Goal: Find contact information: Find contact information

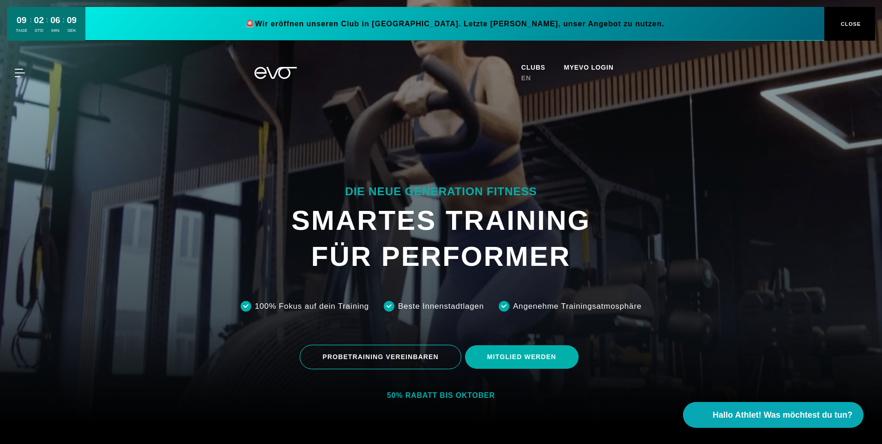
scroll to position [46, 0]
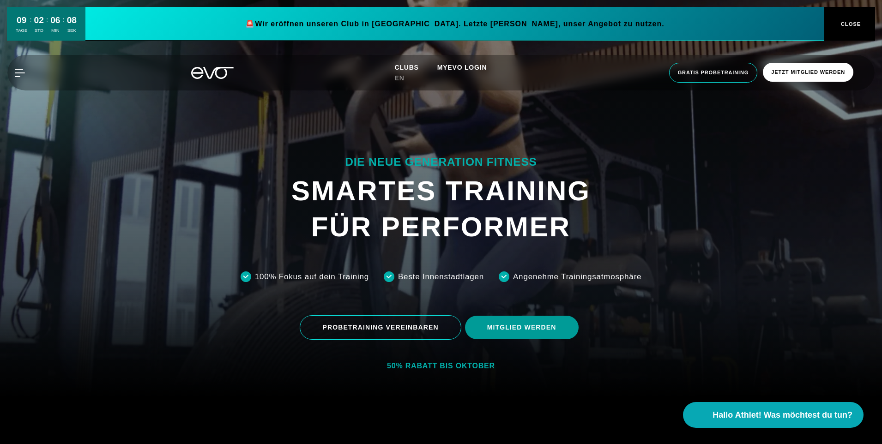
click at [509, 332] on span "MITGLIED WERDEN" at bounding box center [521, 328] width 69 height 10
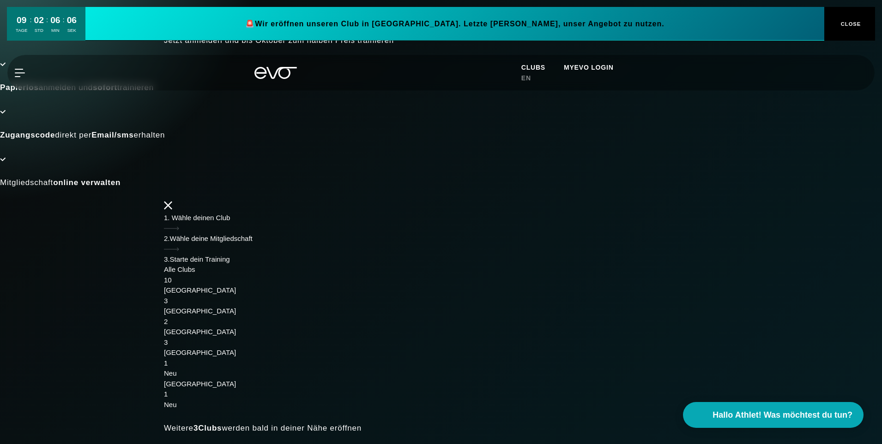
scroll to position [92, 0]
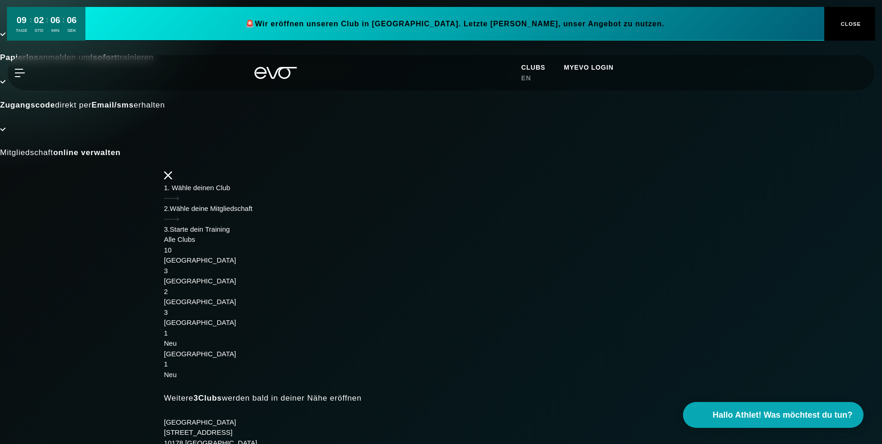
click at [171, 318] on div "[GEOGRAPHIC_DATA]" at bounding box center [441, 323] width 554 height 11
click at [389, 428] on div "[STREET_ADDRESS]" at bounding box center [441, 438] width 554 height 21
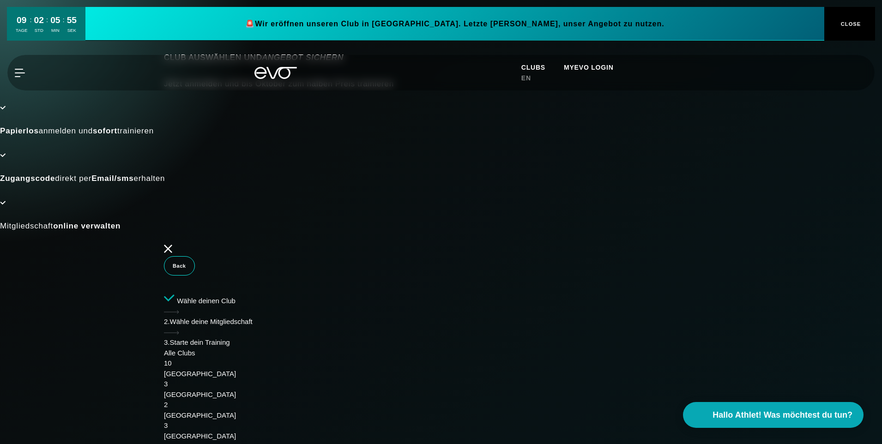
scroll to position [0, 0]
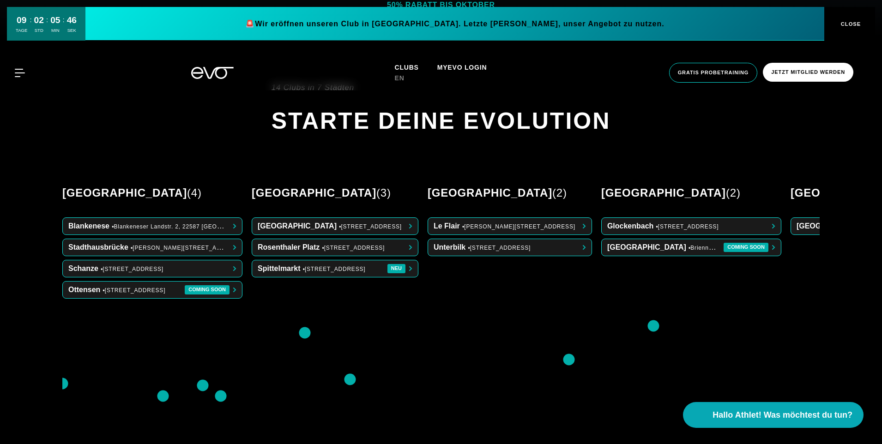
scroll to position [416, 0]
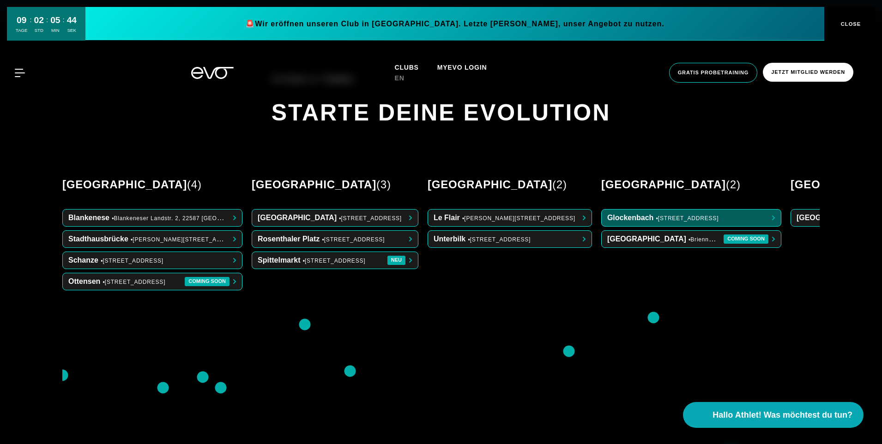
click at [684, 210] on span at bounding box center [691, 218] width 179 height 17
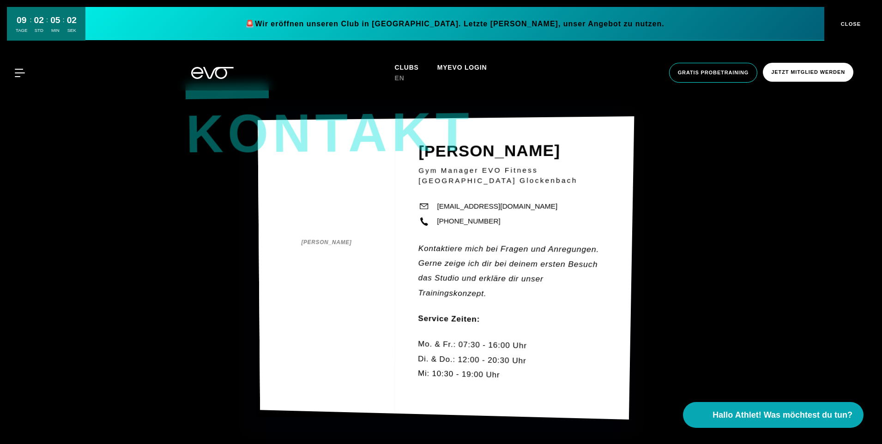
scroll to position [2494, 0]
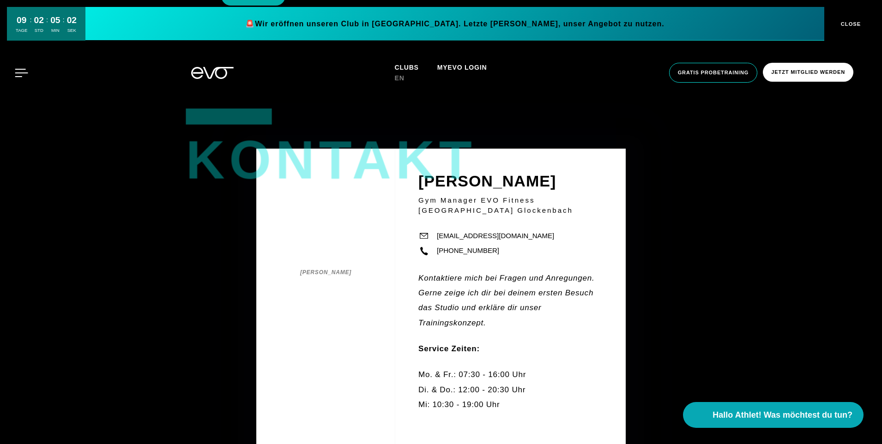
click at [20, 69] on icon at bounding box center [21, 72] width 13 height 7
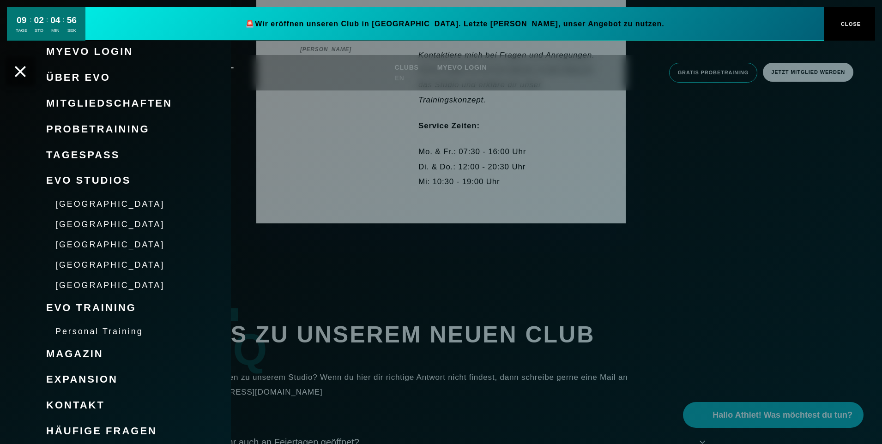
scroll to position [2725, 0]
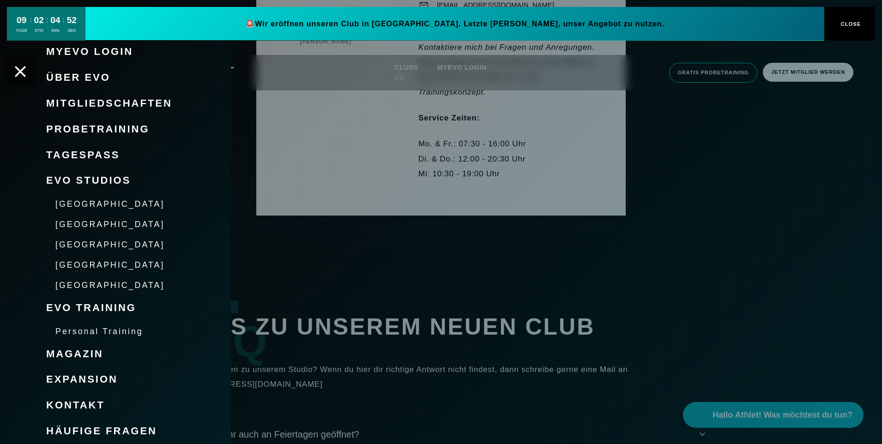
click at [302, 279] on div at bounding box center [441, 222] width 882 height 444
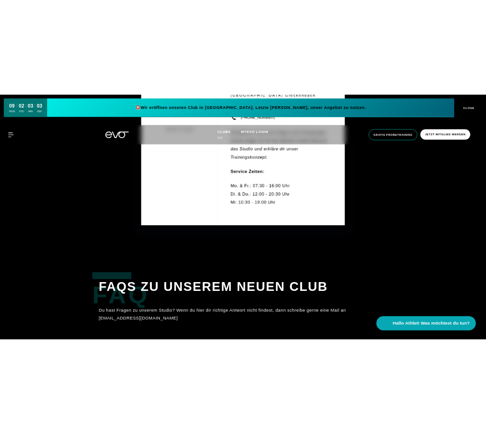
scroll to position [2541, 0]
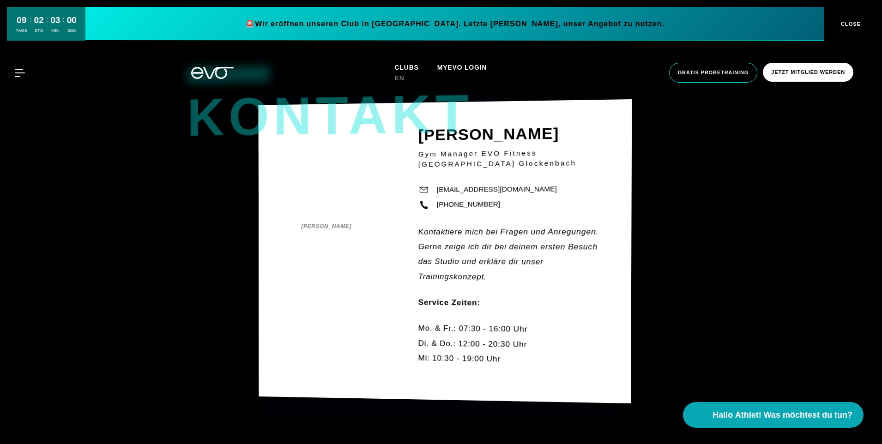
drag, startPoint x: 458, startPoint y: 201, endPoint x: 497, endPoint y: 200, distance: 38.3
drag, startPoint x: 497, startPoint y: 200, endPoint x: 353, endPoint y: 307, distance: 178.7
click at [353, 307] on div "Kontakt [PERSON_NAME] [PERSON_NAME] Gym Manager EVO Fitness [GEOGRAPHIC_DATA] G…" at bounding box center [445, 251] width 373 height 305
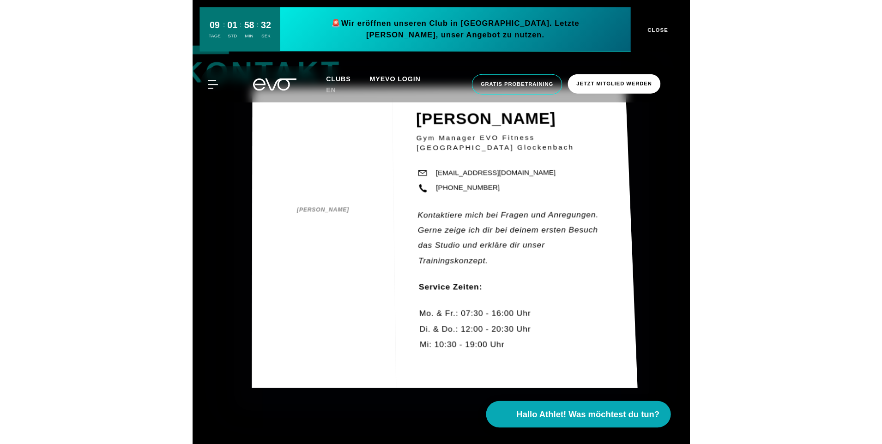
scroll to position [2448, 0]
